Goal: Task Accomplishment & Management: Manage account settings

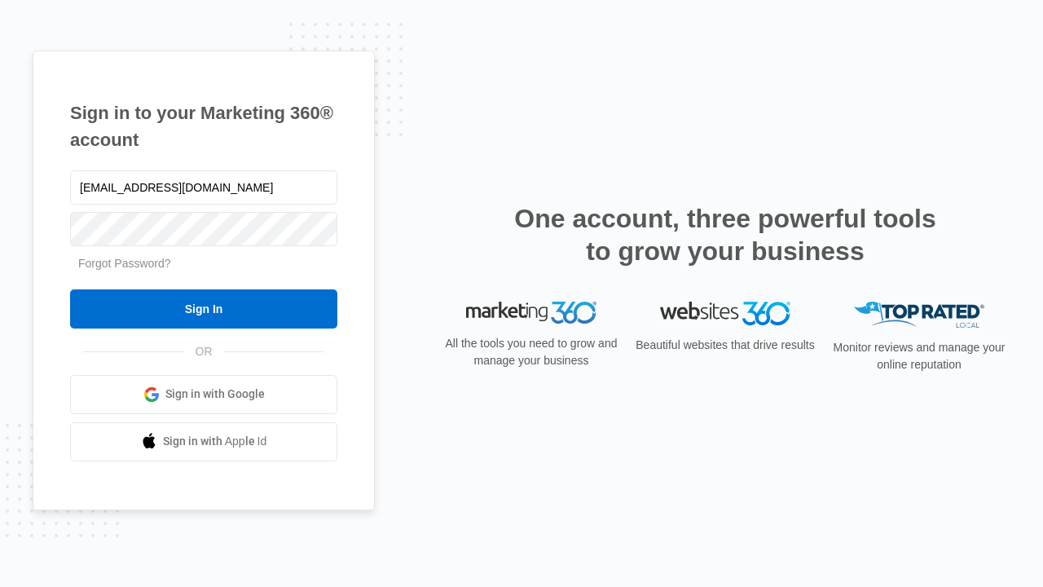
type input "dankie614@gmail.com"
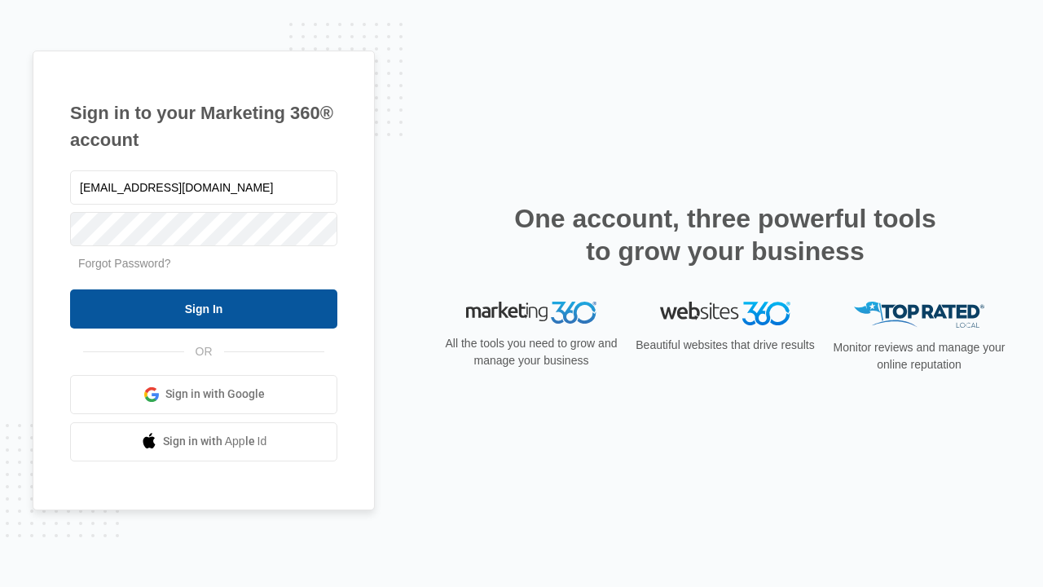
click at [204, 308] on input "Sign In" at bounding box center [203, 308] width 267 height 39
